Goal: Contribute content: Add original content to the website for others to see

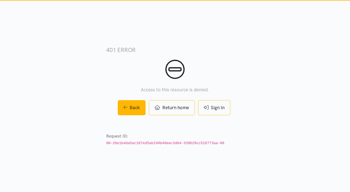
click at [215, 108] on link "Sign In" at bounding box center [214, 107] width 32 height 15
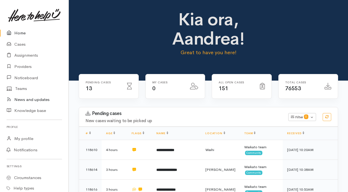
click at [33, 99] on link "News and updates" at bounding box center [34, 99] width 69 height 11
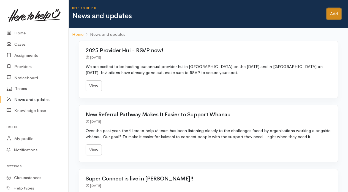
click at [332, 18] on link "Add" at bounding box center [333, 13] width 15 height 11
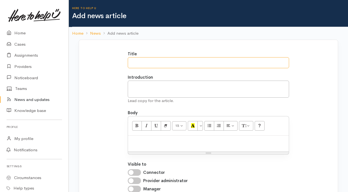
click at [180, 64] on input "Title" at bounding box center [209, 62] width 162 height 11
type input "Changes to organisation contact details for providers"
click at [135, 84] on textarea "Introduction" at bounding box center [209, 89] width 162 height 17
paste textarea "When you logged in [DATE] you may have notices some changes if you are updating…"
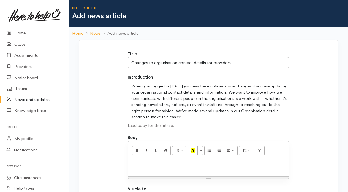
type textarea "When you logged in [DATE] you may have notices some changes if you are updating…"
click at [134, 165] on p at bounding box center [208, 166] width 155 height 6
paste div
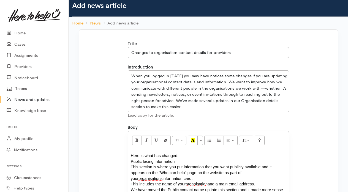
click at [175, 158] on p "Here is what has changed:" at bounding box center [208, 156] width 155 height 6
click at [245, 140] on button "Line Height" at bounding box center [246, 140] width 14 height 9
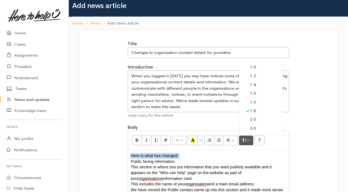
click at [252, 120] on link "2.0" at bounding box center [260, 119] width 43 height 9
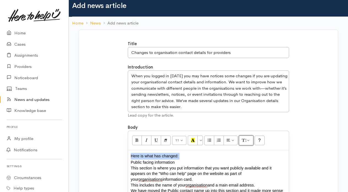
click at [242, 138] on icon "Line Height" at bounding box center [244, 140] width 4 height 5
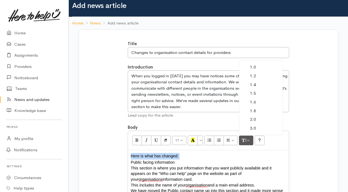
click at [253, 103] on link "1.6" at bounding box center [260, 102] width 43 height 9
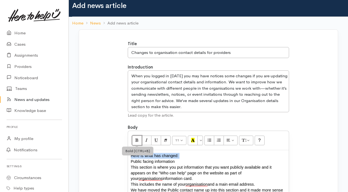
click at [138, 142] on icon "Bold (CTRL+B)" at bounding box center [137, 140] width 4 height 5
click at [168, 163] on span "Public facing information" at bounding box center [153, 161] width 44 height 4
click at [174, 162] on span at bounding box center [174, 161] width 1 height 4
click at [139, 140] on button "Bold (CTRL+B)" at bounding box center [137, 140] width 10 height 9
click at [160, 174] on span "This section is where you put information that you want publicly available and …" at bounding box center [201, 173] width 141 height 16
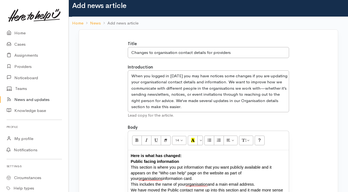
click at [240, 182] on span "and a main email address." at bounding box center [230, 184] width 47 height 4
click at [162, 176] on span "organisations" at bounding box center [150, 178] width 24 height 5
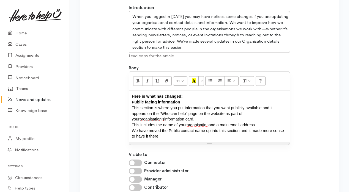
scroll to position [84, 0]
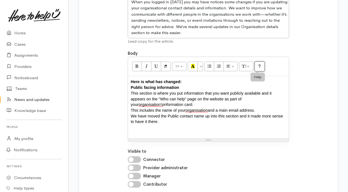
click at [259, 65] on button "Help" at bounding box center [260, 66] width 10 height 9
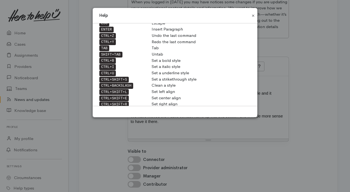
scroll to position [0, 0]
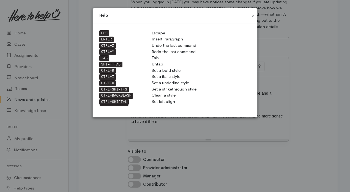
click at [254, 15] on button "Close" at bounding box center [253, 15] width 9 height 7
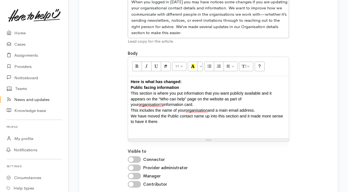
click at [135, 124] on p "Public facing information This section is where you put information that you wa…" at bounding box center [208, 110] width 155 height 51
click at [144, 125] on p "Public facing information This section is where you put information that you wa…" at bounding box center [208, 110] width 155 height 51
click at [258, 69] on icon "Help" at bounding box center [260, 66] width 4 height 5
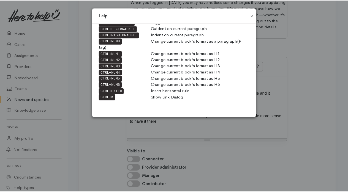
scroll to position [114, 0]
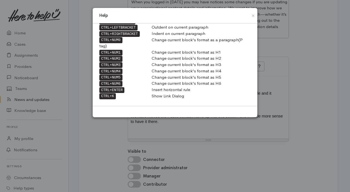
click at [255, 22] on div "Help" at bounding box center [175, 15] width 165 height 15
click at [254, 14] on button "Close" at bounding box center [253, 15] width 9 height 7
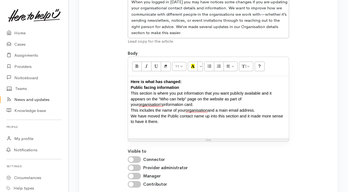
click at [162, 120] on p "Public facing information This section is where you put information that you wa…" at bounding box center [208, 110] width 155 height 51
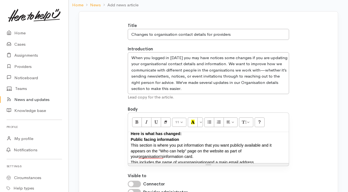
scroll to position [2, 0]
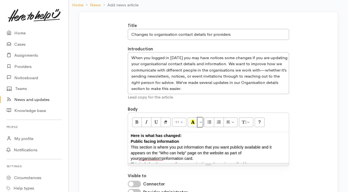
click at [199, 122] on button "More Color" at bounding box center [200, 121] width 6 height 9
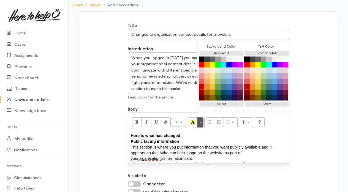
click at [199, 122] on button "More Color" at bounding box center [200, 121] width 6 height 9
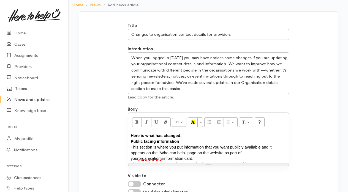
click at [128, 135] on div "Here is what has changed: Public facing information This section is where you p…" at bounding box center [208, 147] width 161 height 31
click at [166, 121] on icon "Remove Font Style (CTRL+\\)" at bounding box center [166, 122] width 4 height 5
click at [131, 137] on span "Here is what has changed:" at bounding box center [156, 135] width 51 height 4
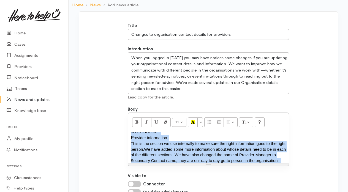
scroll to position [51, 0]
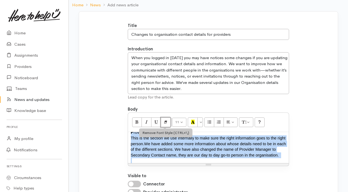
click at [166, 122] on icon "Remove Font Style (CTRL+\\)" at bounding box center [166, 122] width 4 height 5
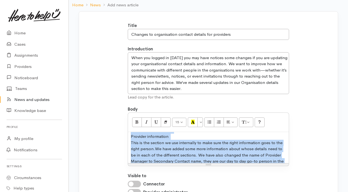
scroll to position [62, 0]
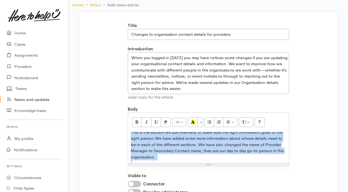
click at [171, 140] on span "We have added some more information about whose details need to be in each of t…" at bounding box center [207, 148] width 153 height 24
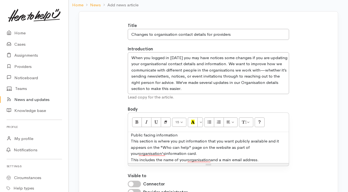
scroll to position [3, 0]
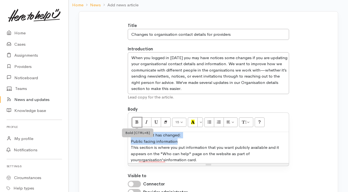
click at [139, 118] on button "Bold (CTRL+B)" at bounding box center [137, 121] width 10 height 9
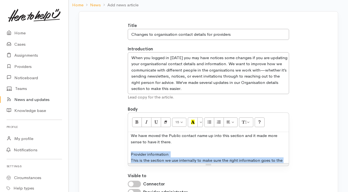
scroll to position [46, 0]
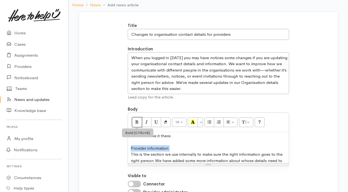
click at [135, 122] on icon "Bold (CTRL+B)" at bounding box center [137, 122] width 4 height 5
click at [176, 147] on p "P rovider information" at bounding box center [208, 148] width 155 height 6
click at [153, 160] on span "This is the section we use internally to make sure the right information goes t…" at bounding box center [207, 158] width 152 height 12
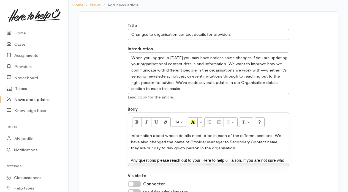
scroll to position [83, 0]
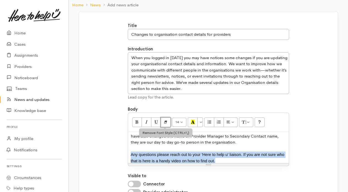
click at [167, 121] on button "Remove Font Style (CTRL+\\)" at bounding box center [166, 121] width 10 height 9
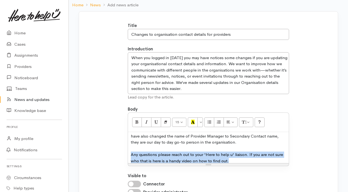
click at [228, 159] on p "This is the section we use internally to make sure the right information goes t…" at bounding box center [208, 139] width 155 height 50
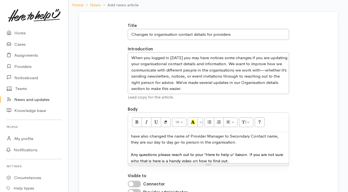
scroll to position [83, 0]
click at [193, 162] on span "Any questions please reach out to your 'Here to help u' liaison. If you are not…" at bounding box center [207, 155] width 152 height 18
click at [247, 154] on span "Any questions please reach out to your 'Here to help u' liaison. If you are not…" at bounding box center [207, 155] width 152 height 18
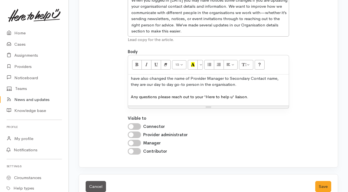
scroll to position [98, 0]
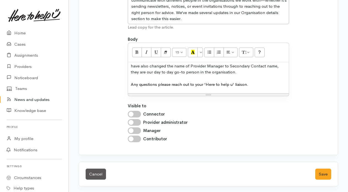
click at [136, 111] on input "Connector" at bounding box center [134, 114] width 13 height 7
checkbox input "true"
click at [138, 122] on input "Provider administrator" at bounding box center [134, 122] width 13 height 7
checkbox input "true"
click at [137, 132] on input "Manager" at bounding box center [134, 130] width 13 height 7
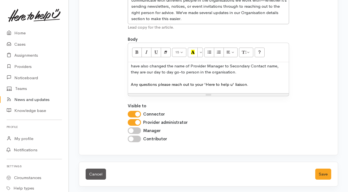
checkbox input "true"
click at [138, 140] on input "Contributor" at bounding box center [134, 139] width 13 height 7
checkbox input "true"
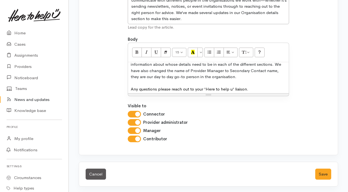
scroll to position [86, 0]
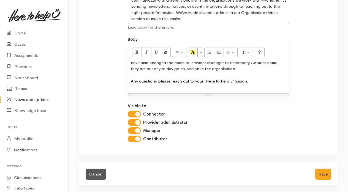
drag, startPoint x: 322, startPoint y: 174, endPoint x: 196, endPoint y: 166, distance: 126.3
click at [196, 166] on div "Cancel Save" at bounding box center [208, 174] width 259 height 24
drag, startPoint x: 322, startPoint y: 177, endPoint x: 250, endPoint y: 147, distance: 78.0
click at [250, 147] on div "Title Changes to organisation contact details for providers Introduction When y…" at bounding box center [208, 51] width 168 height 196
click at [325, 177] on button "Save" at bounding box center [323, 174] width 16 height 11
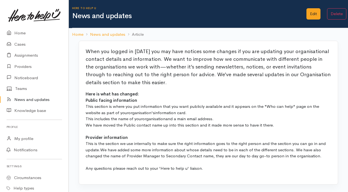
click at [109, 34] on link "News and updates" at bounding box center [107, 34] width 35 height 6
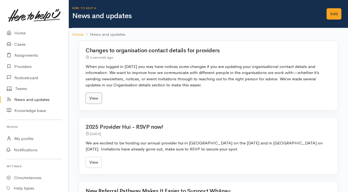
click at [96, 93] on link "View" at bounding box center [94, 98] width 16 height 11
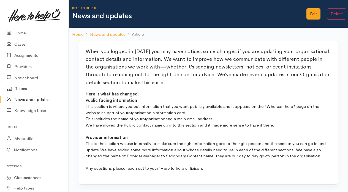
click at [112, 35] on link "News and updates" at bounding box center [107, 34] width 35 height 6
